Goal: Task Accomplishment & Management: Manage account settings

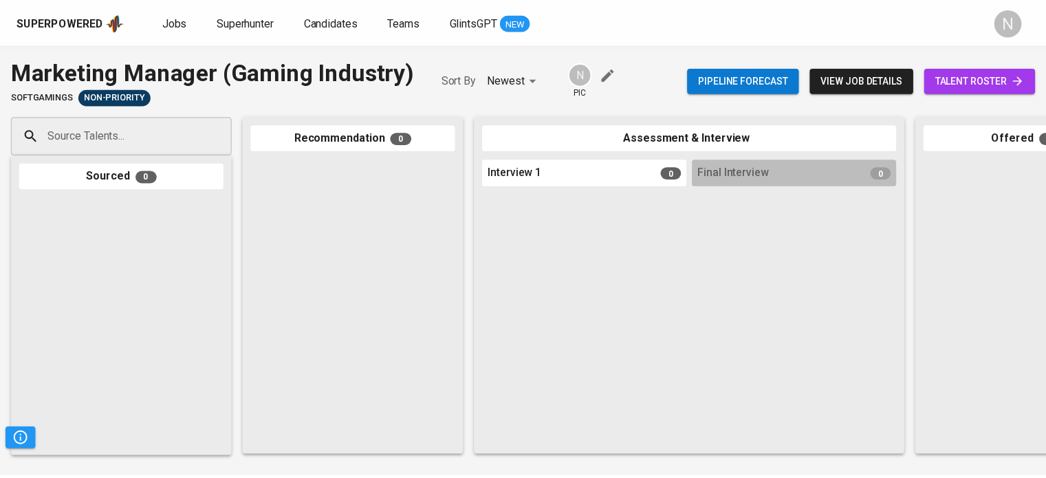
scroll to position [0, 558]
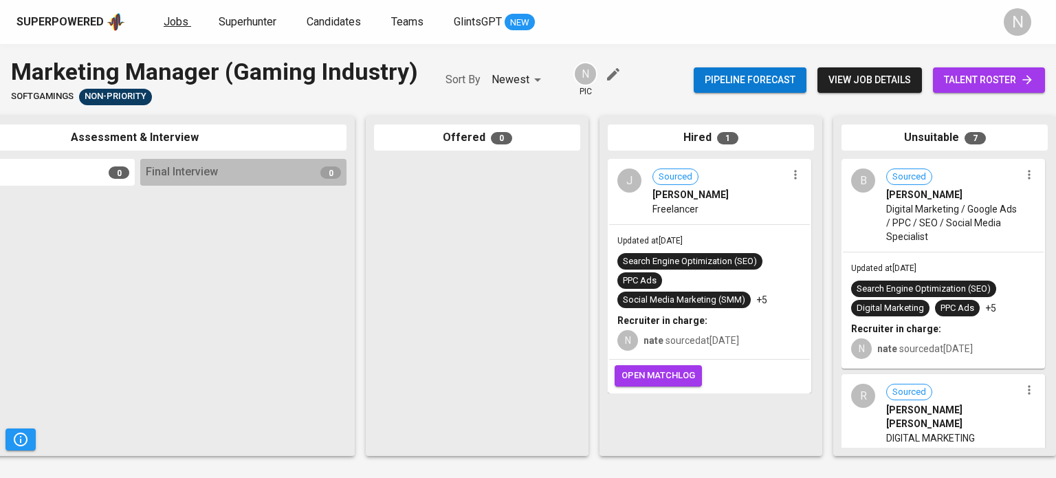
click at [171, 23] on span "Jobs" at bounding box center [176, 21] width 25 height 13
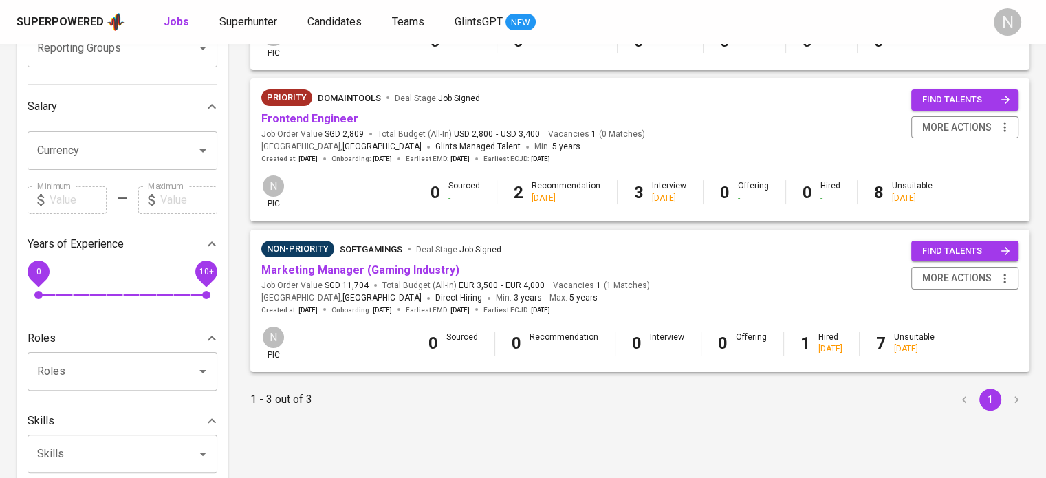
scroll to position [253, 0]
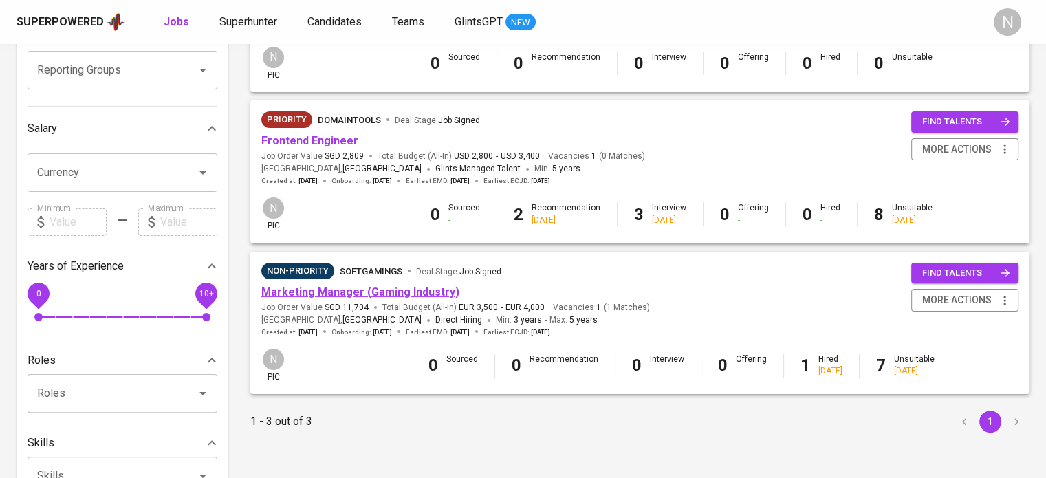
click at [352, 289] on link "Marketing Manager (Gaming Industry)" at bounding box center [360, 291] width 198 height 13
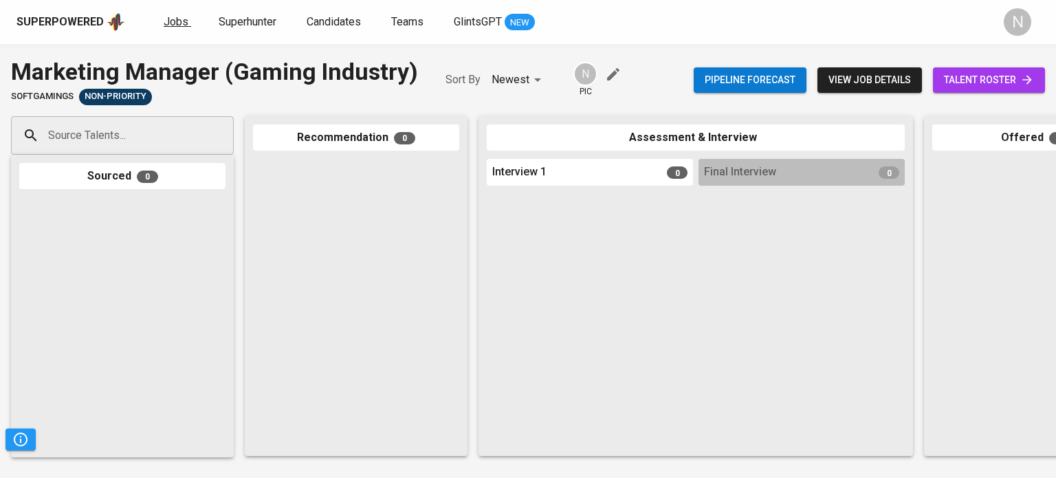
click at [176, 21] on span "Jobs" at bounding box center [176, 21] width 25 height 13
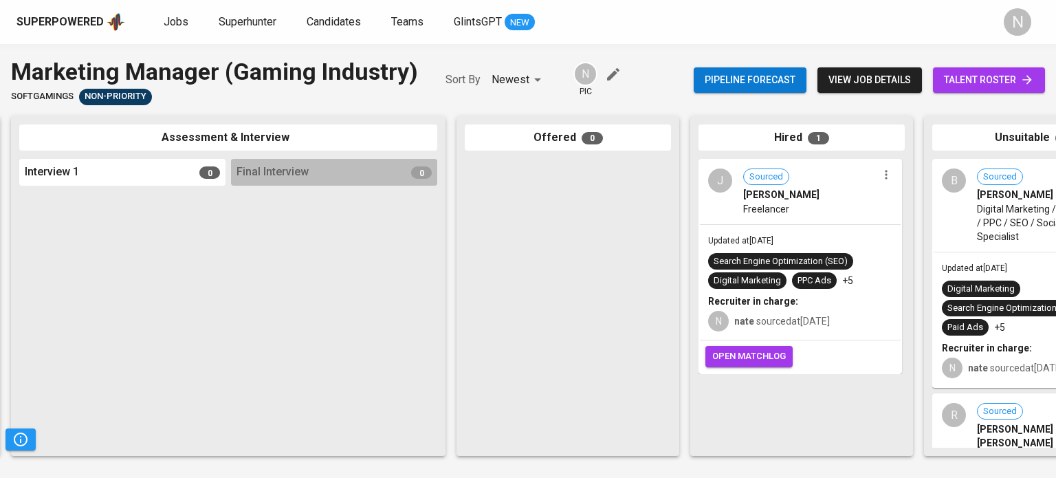
scroll to position [0, 580]
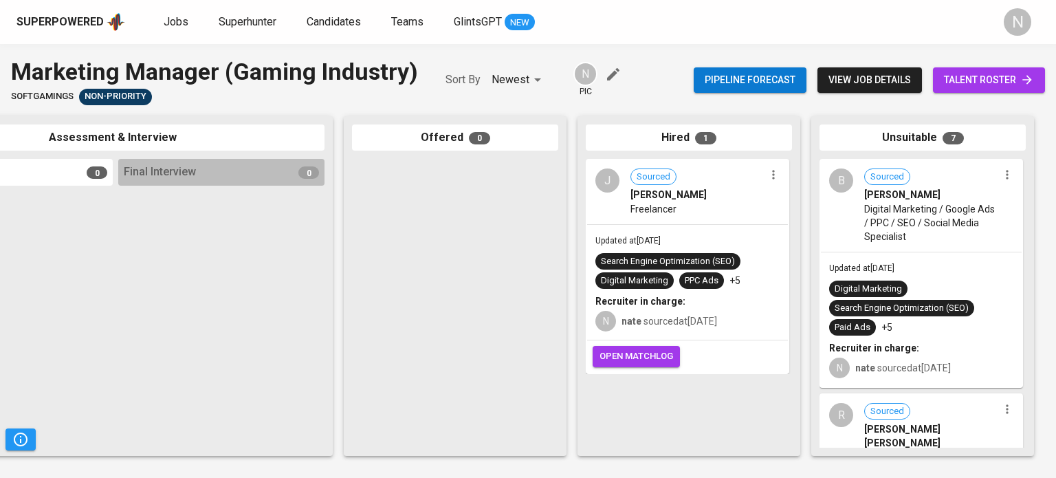
click at [717, 197] on div "[PERSON_NAME]" at bounding box center [698, 195] width 134 height 14
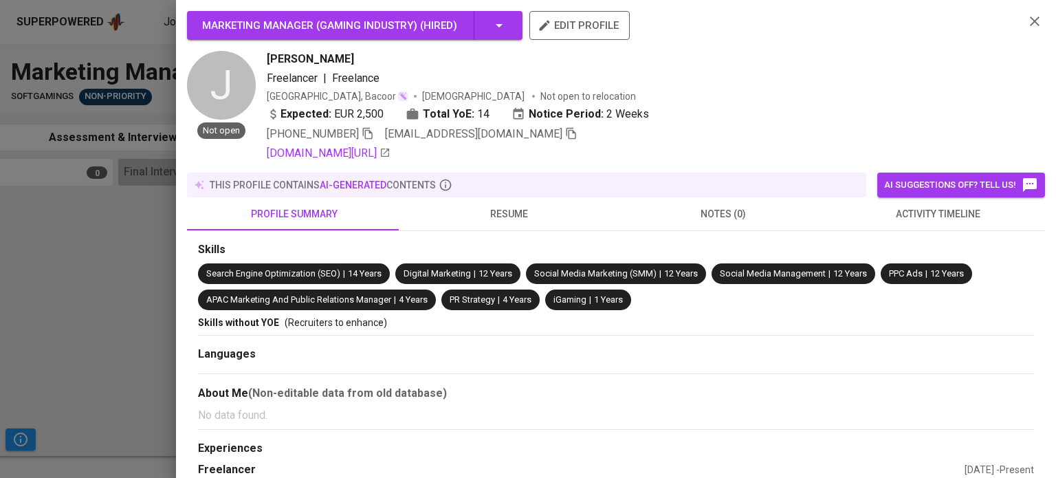
drag, startPoint x: 358, startPoint y: 56, endPoint x: 264, endPoint y: 57, distance: 93.5
click at [264, 57] on div "J Not open [PERSON_NAME] Freelancer | Freelance [GEOGRAPHIC_DATA], Bacoor [DEMO…" at bounding box center [600, 106] width 827 height 111
copy span "[PERSON_NAME]"
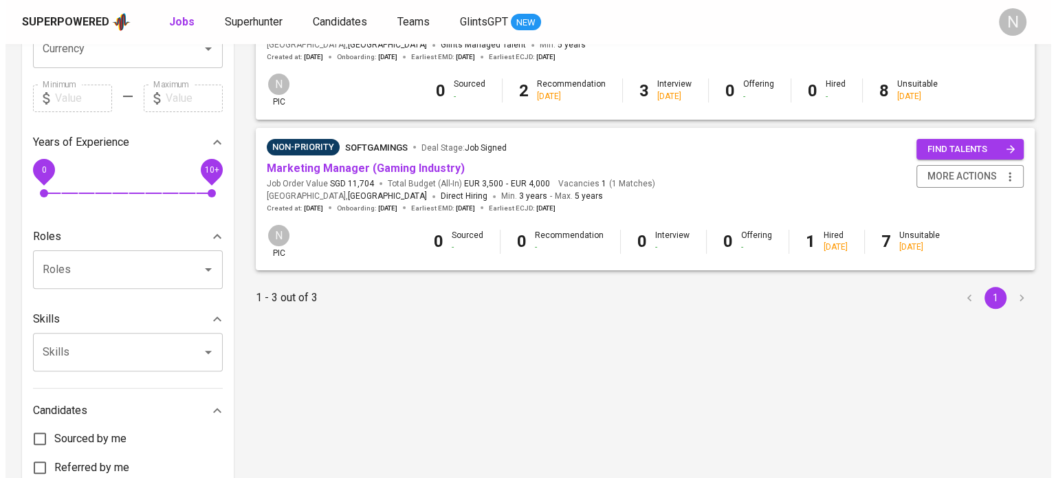
scroll to position [459, 0]
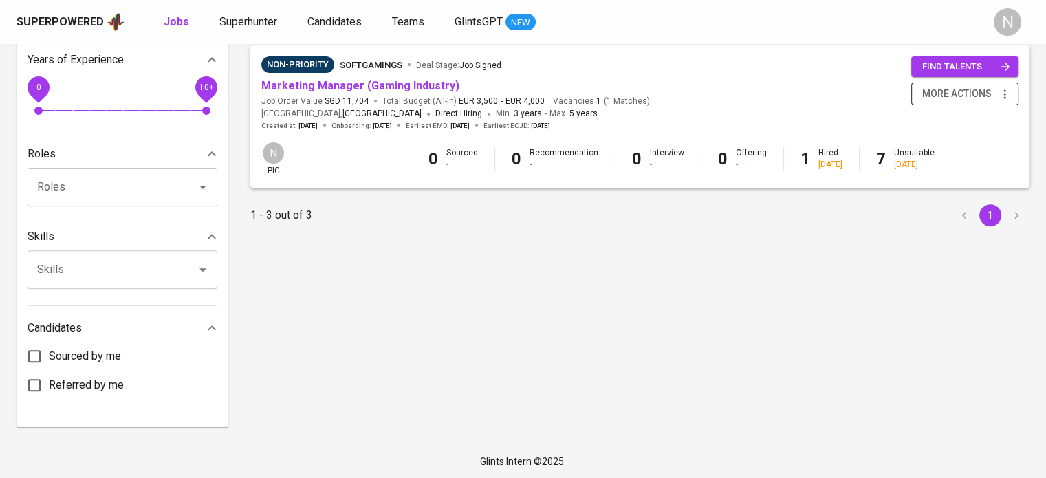
click at [983, 91] on span "more actions" at bounding box center [956, 93] width 69 height 17
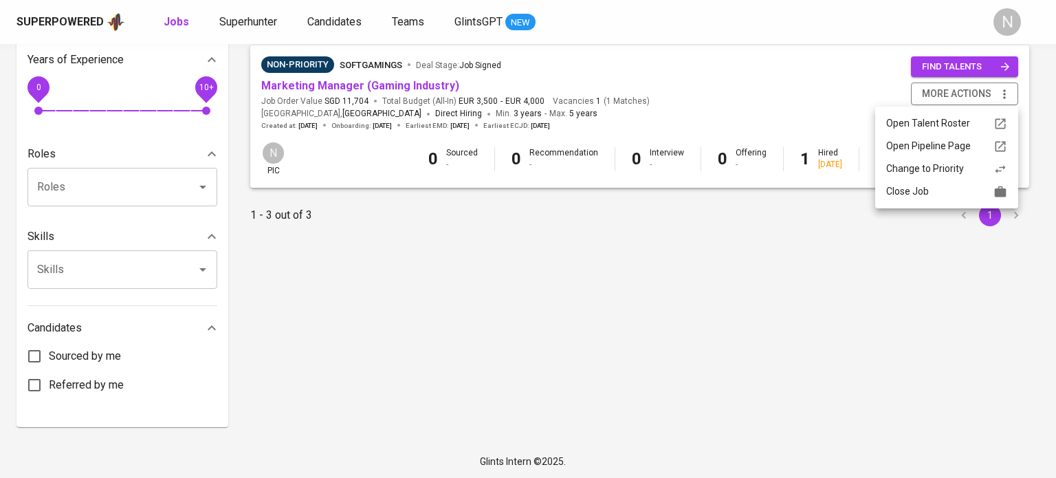
click at [933, 193] on div "Close Job" at bounding box center [947, 191] width 121 height 14
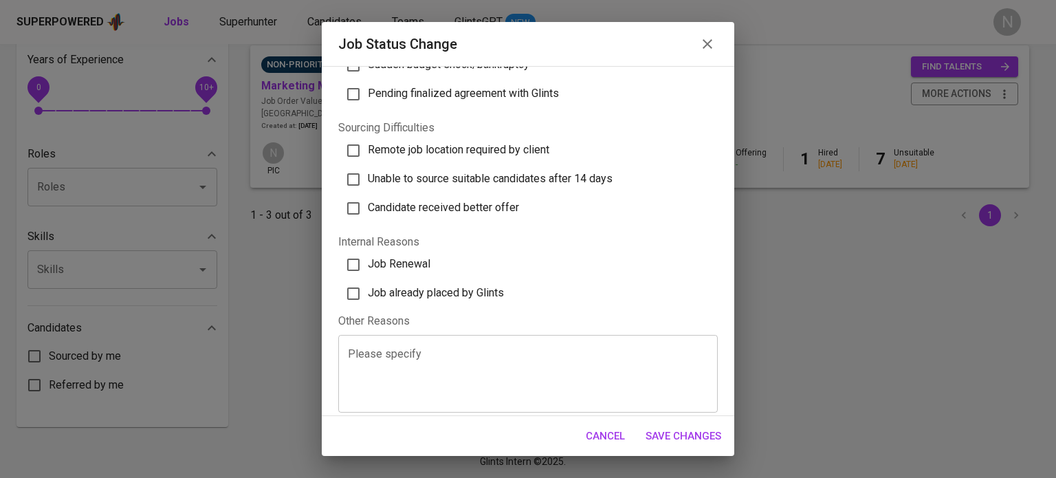
scroll to position [433, 0]
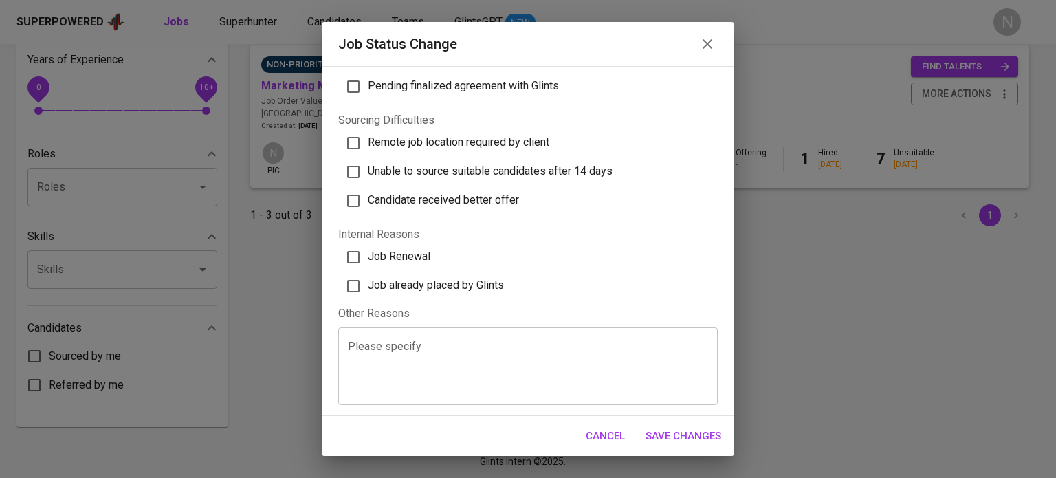
click at [418, 287] on span "Job already placed by Glints" at bounding box center [436, 285] width 136 height 13
click at [368, 287] on input "Job already placed by Glints" at bounding box center [353, 286] width 29 height 29
checkbox input "true"
click at [405, 348] on textarea at bounding box center [528, 366] width 360 height 52
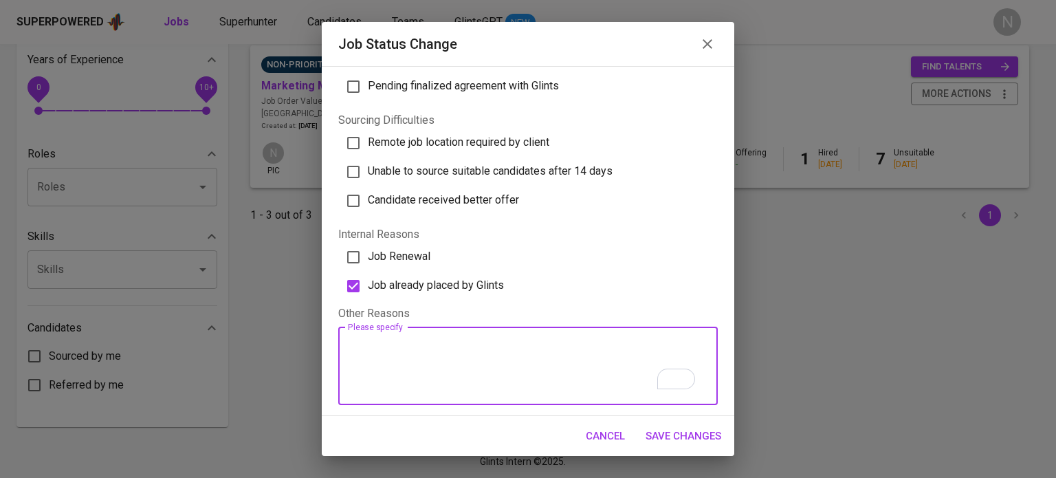
paste textarea "Closed Won Hired: Sonny Gabutero Start Date: October 22, 2025"
click at [351, 351] on textarea "Closed Won Hired: Sonny Gabutero Start Date: October 22, 2025" at bounding box center [528, 366] width 360 height 52
paste textarea "[PERSON_NAME]"
drag, startPoint x: 455, startPoint y: 376, endPoint x: 447, endPoint y: 378, distance: 7.8
click at [444, 376] on textarea "Closed Won Hired: John Philip Dizon Start Date: October 22, 2025" at bounding box center [528, 366] width 360 height 52
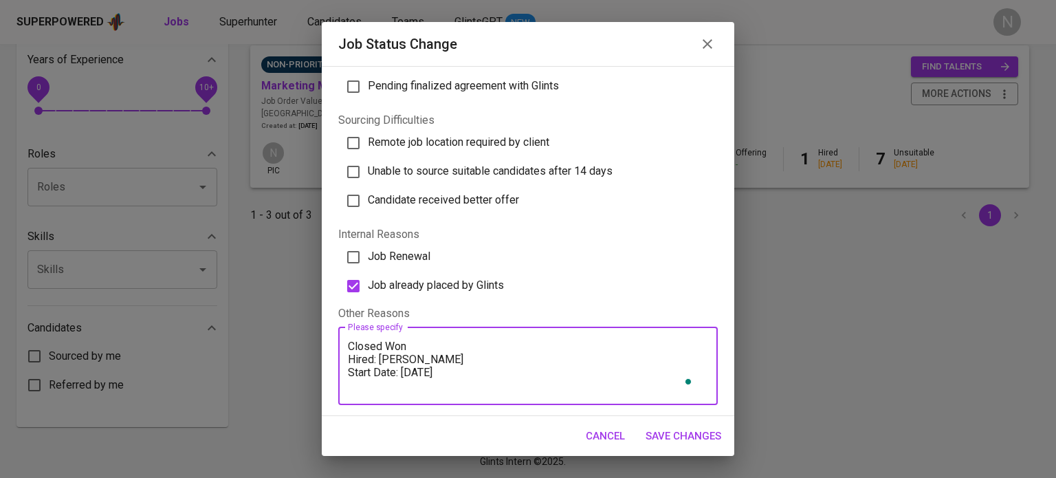
type textarea "Closed Won Hired: John Philip Dizon Start Date: October 13, 2025"
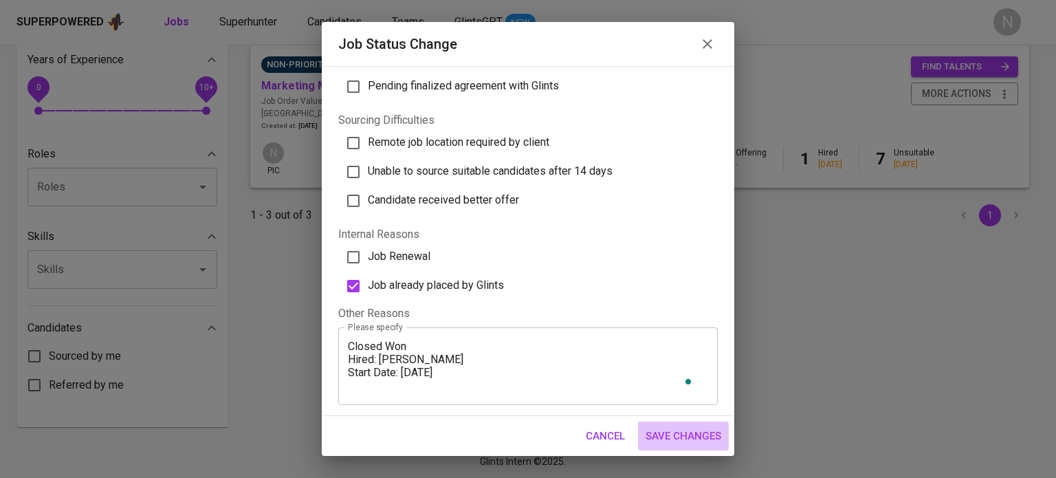
click at [669, 429] on span "Save Changes" at bounding box center [684, 436] width 76 height 18
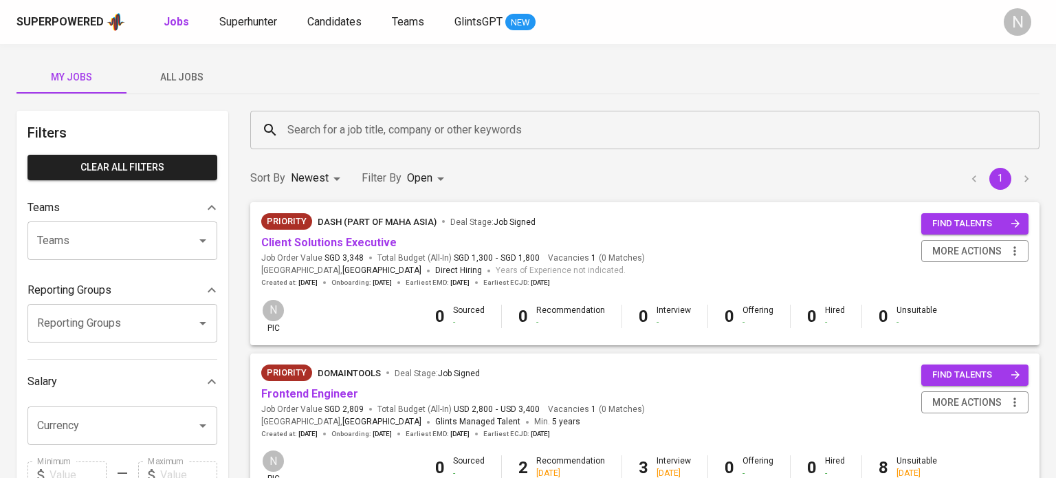
click at [444, 181] on body "Superpowered Jobs Superhunter Candidates Teams GlintsGPT NEW N My Jobs All Jobs…" at bounding box center [528, 469] width 1056 height 939
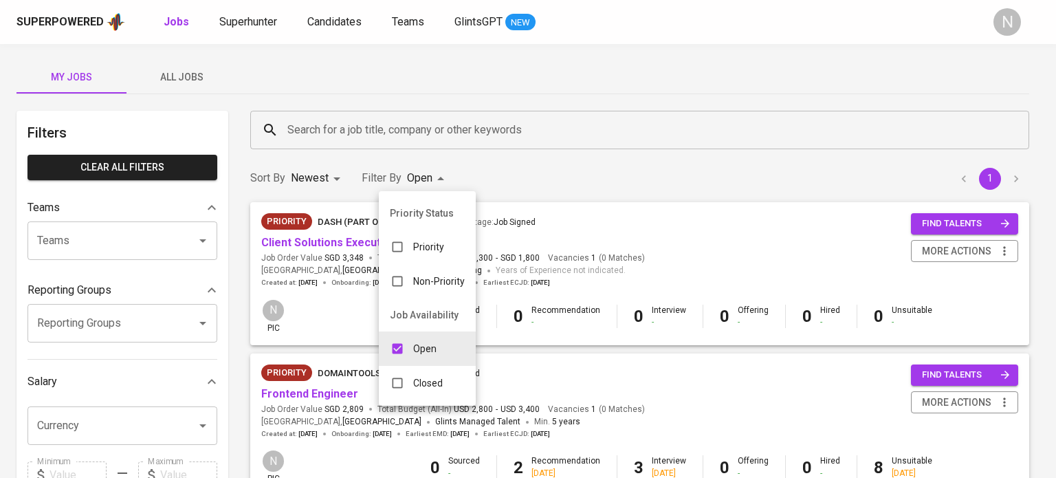
click at [429, 386] on p "Closed" at bounding box center [428, 383] width 30 height 14
type input "OPEN,CLOSE"
checkbox input "true"
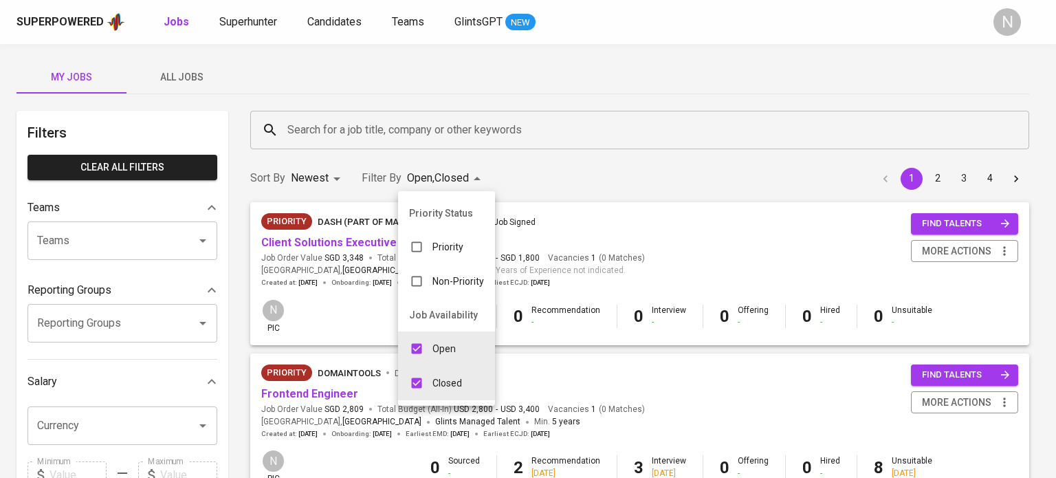
click at [612, 162] on div at bounding box center [528, 239] width 1056 height 478
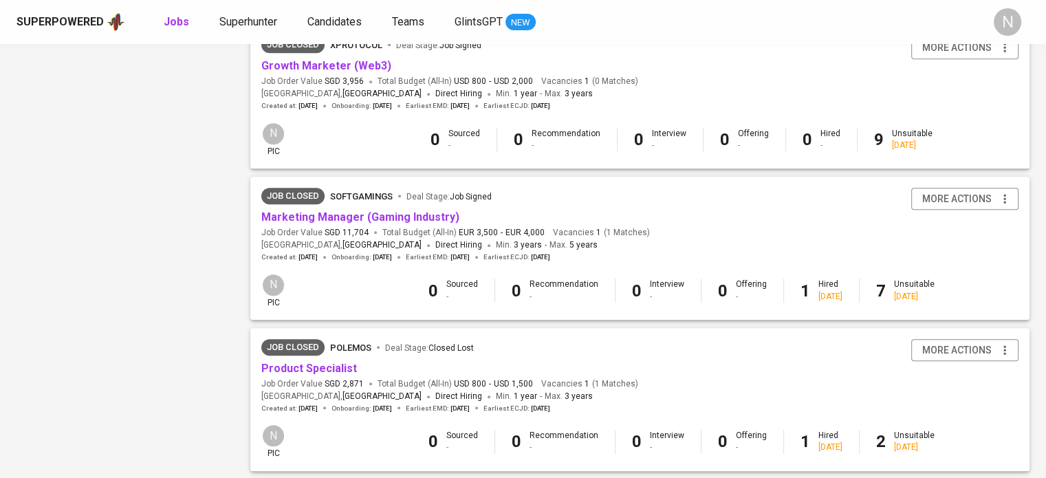
scroll to position [963, 0]
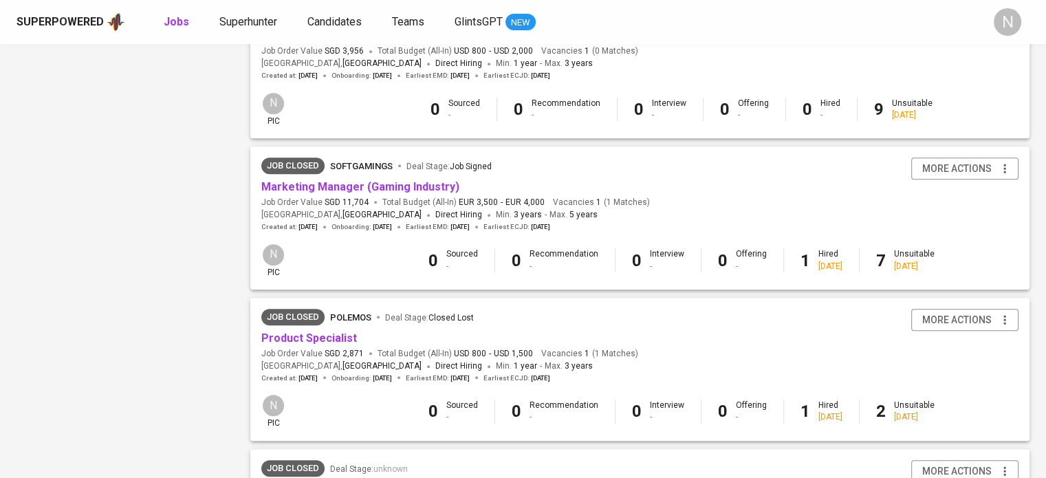
click at [351, 197] on span "SGD 11,704" at bounding box center [347, 203] width 44 height 12
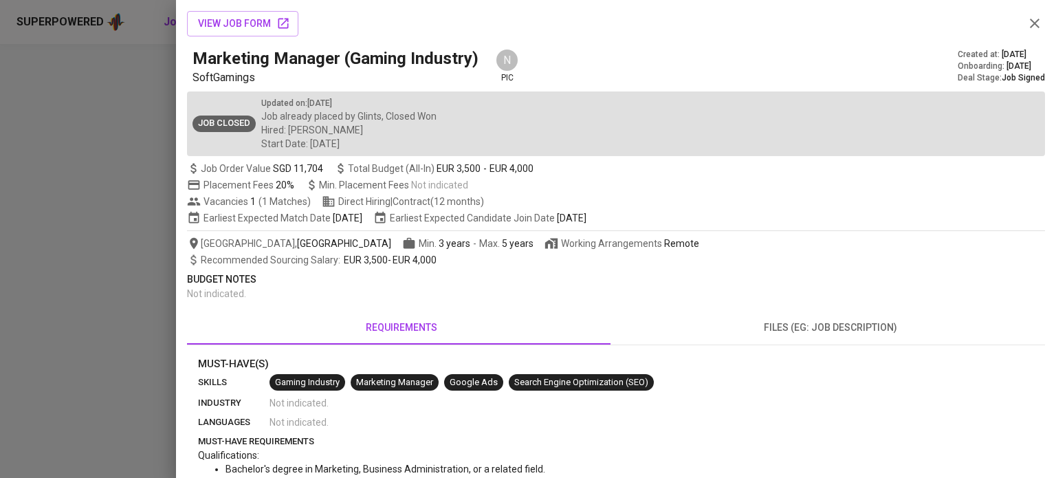
click at [0, 233] on div at bounding box center [528, 239] width 1056 height 478
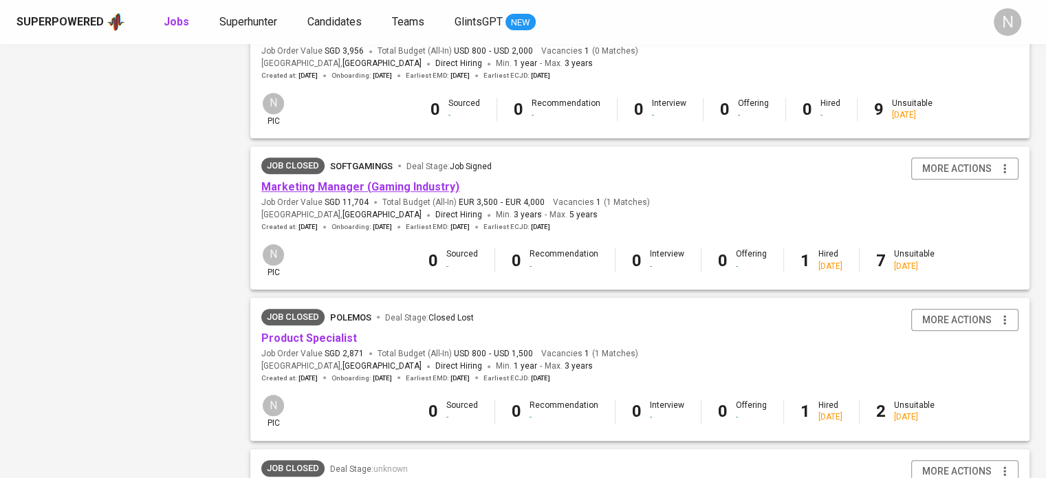
click at [336, 184] on link "Marketing Manager (Gaming Industry)" at bounding box center [360, 186] width 198 height 13
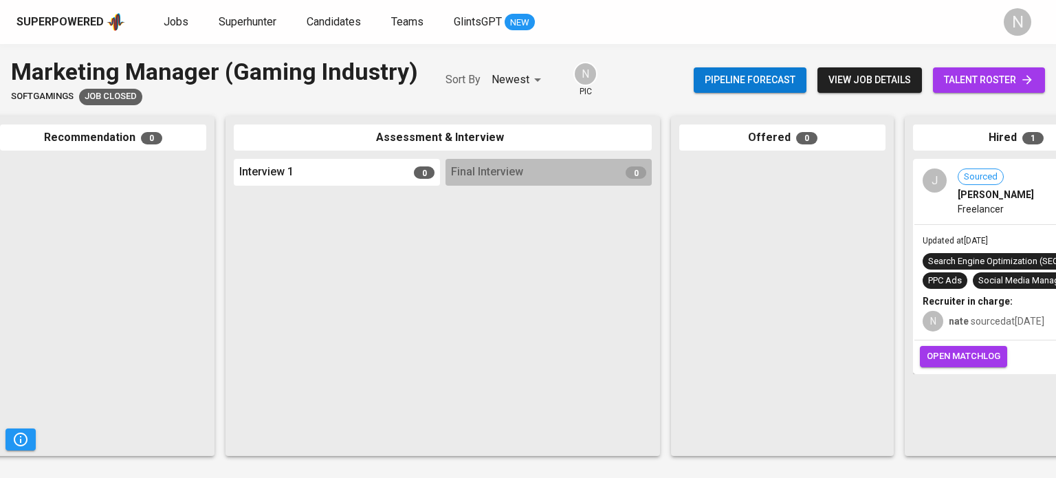
scroll to position [0, 580]
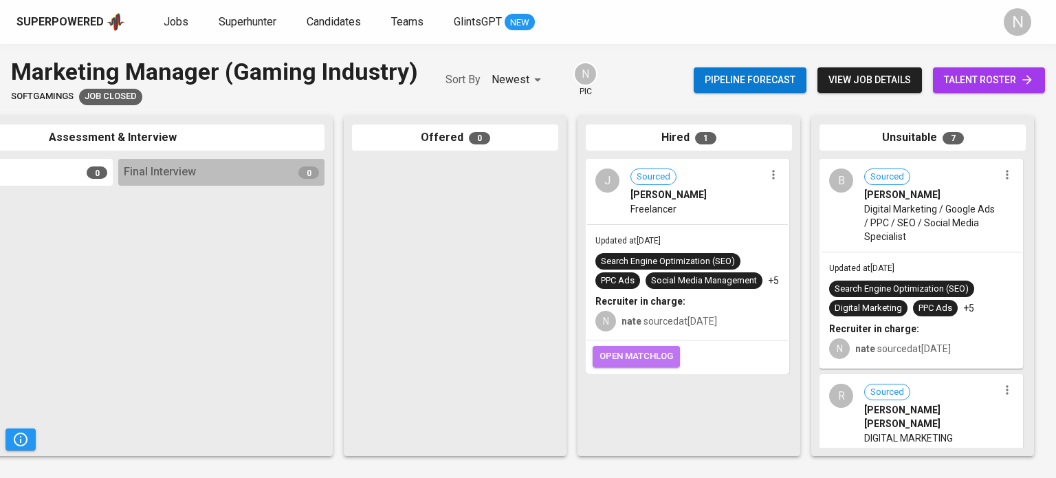
click at [632, 360] on span "open matchlog" at bounding box center [637, 357] width 74 height 16
click at [666, 356] on span "open matchlog" at bounding box center [637, 357] width 74 height 16
